Goal: Find specific page/section

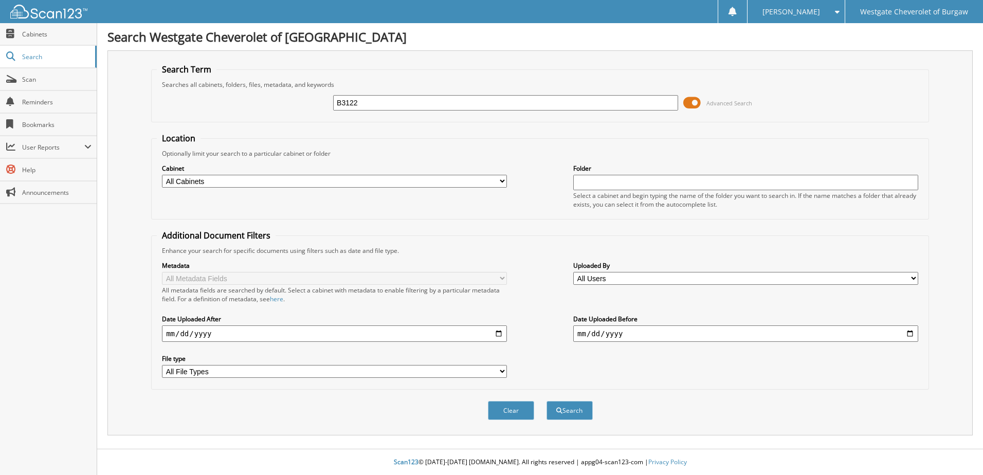
type input "B3122"
click at [547, 401] on button "Search" at bounding box center [570, 410] width 46 height 19
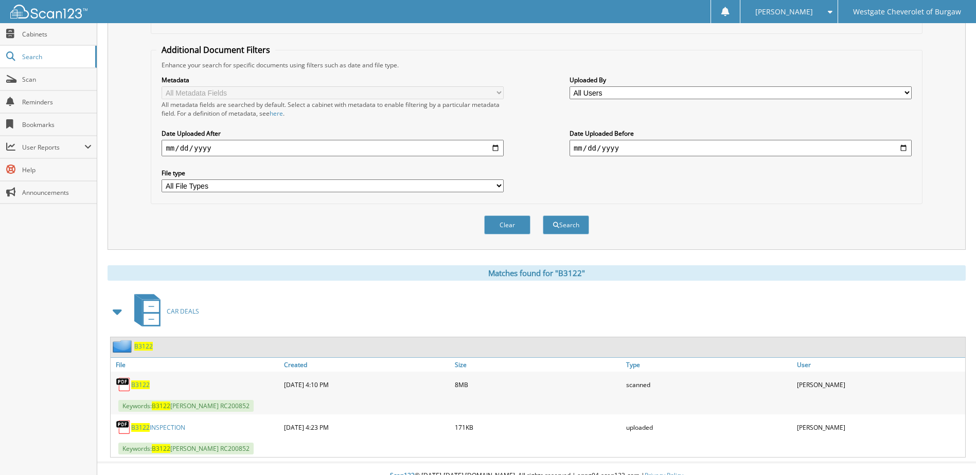
scroll to position [200, 0]
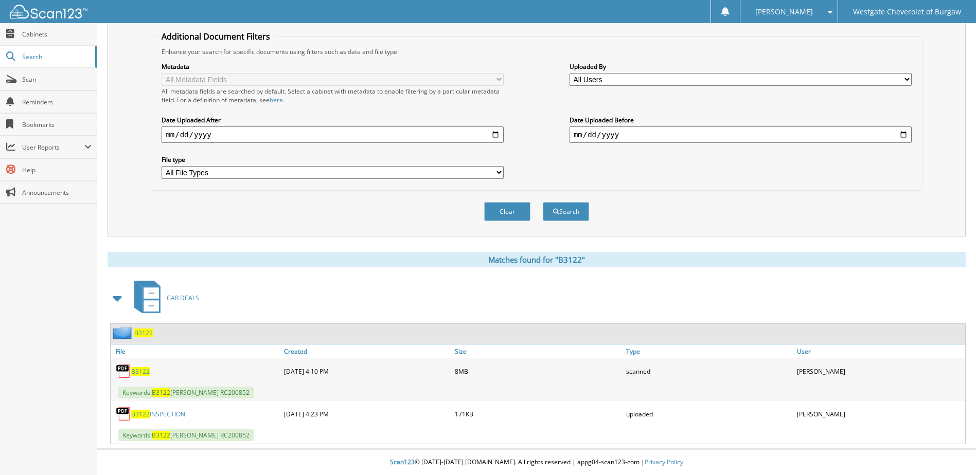
click at [142, 369] on span "B3122" at bounding box center [140, 371] width 19 height 9
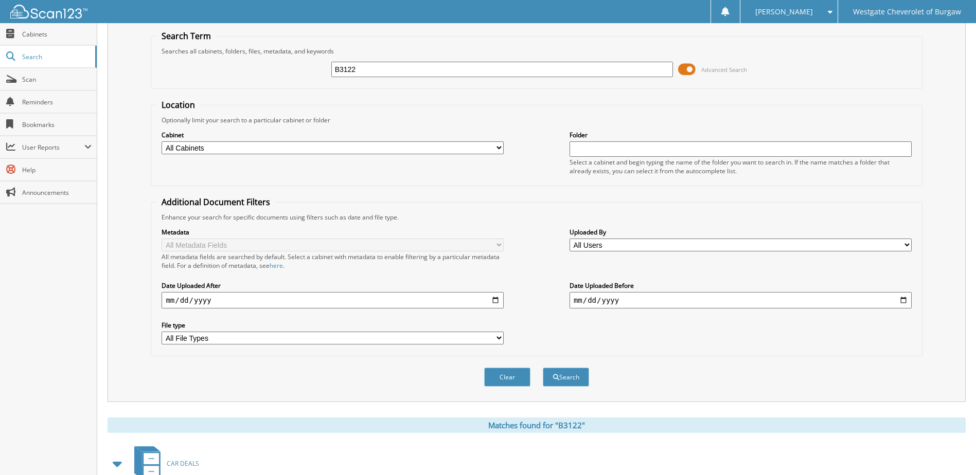
scroll to position [0, 0]
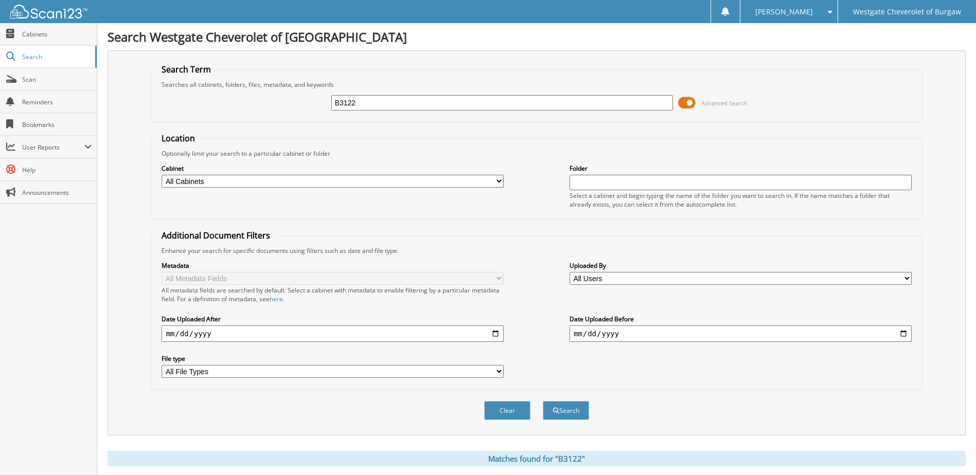
drag, startPoint x: 515, startPoint y: 99, endPoint x: 273, endPoint y: 105, distance: 242.3
click at [273, 105] on div "B3122 Advanced Search" at bounding box center [536, 103] width 760 height 28
type input "B3184"
click at [543, 401] on button "Search" at bounding box center [566, 410] width 46 height 19
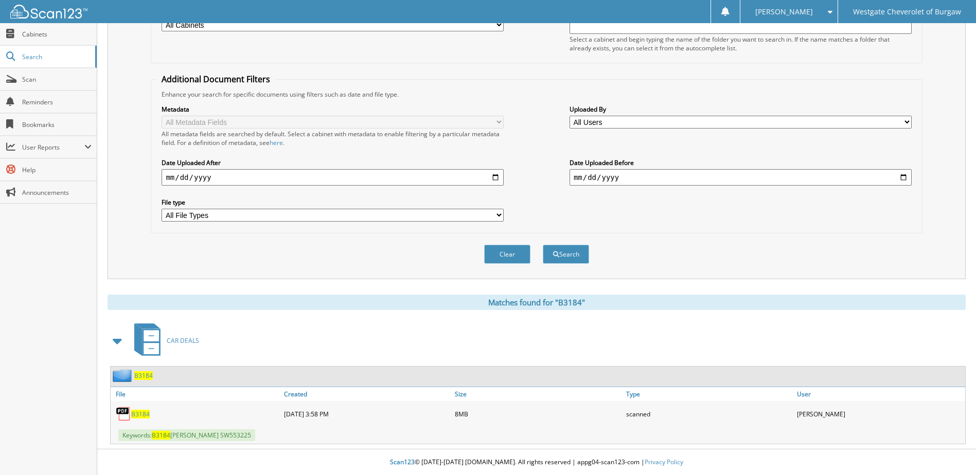
scroll to position [157, 0]
click at [140, 414] on span "B3184" at bounding box center [140, 414] width 19 height 9
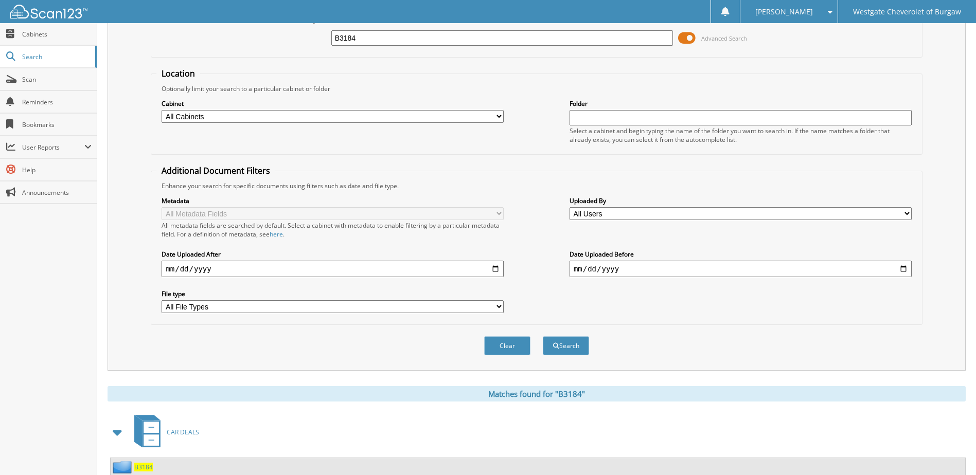
scroll to position [0, 0]
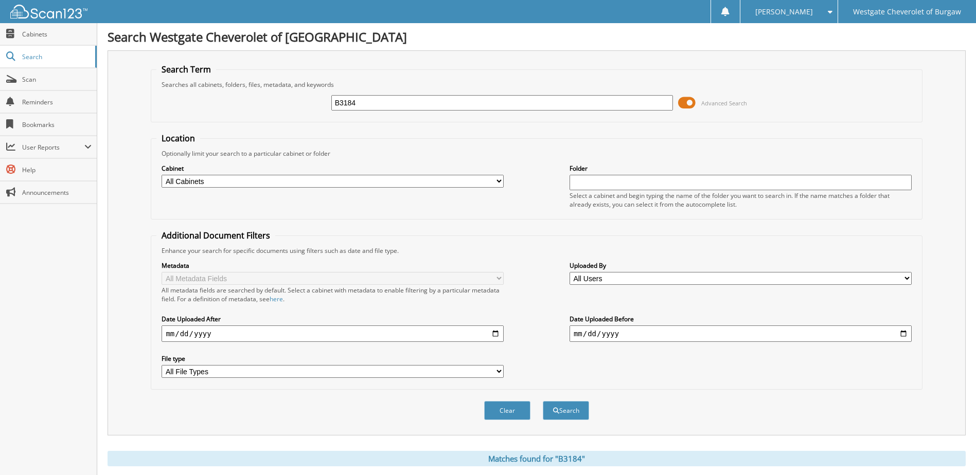
drag, startPoint x: 427, startPoint y: 103, endPoint x: 192, endPoint y: 112, distance: 235.7
click at [192, 114] on div "B3184 Advanced Search" at bounding box center [536, 103] width 760 height 28
click at [29, 11] on img at bounding box center [48, 12] width 77 height 14
